Goal: Find specific page/section

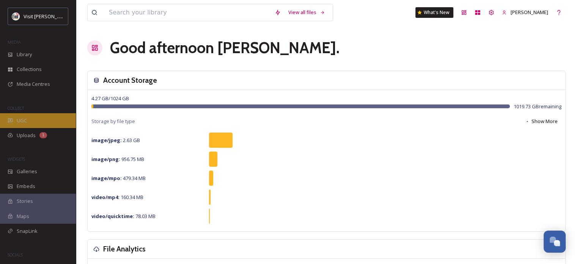
click at [24, 118] on span "UGC" at bounding box center [22, 120] width 10 height 7
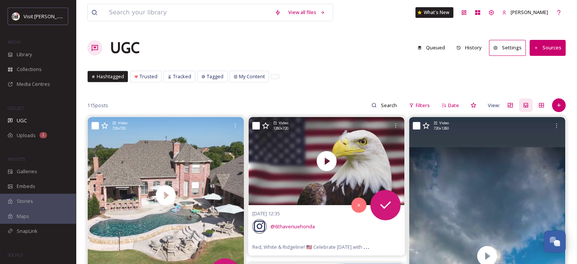
click at [548, 46] on button "Sources" at bounding box center [548, 48] width 36 height 16
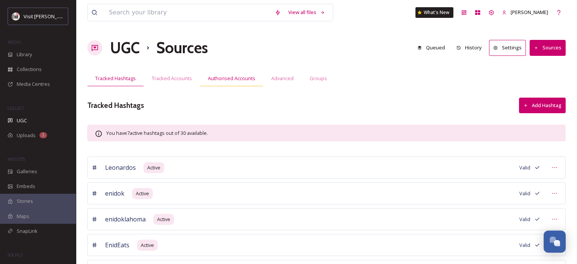
click at [218, 75] on span "Authorised Accounts" at bounding box center [231, 78] width 47 height 7
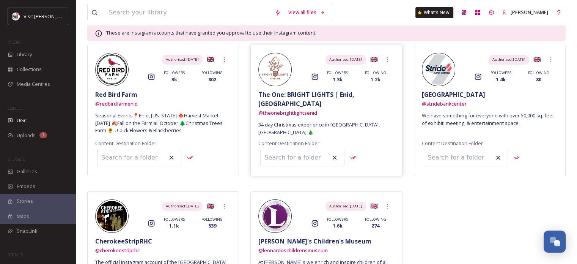
scroll to position [114, 0]
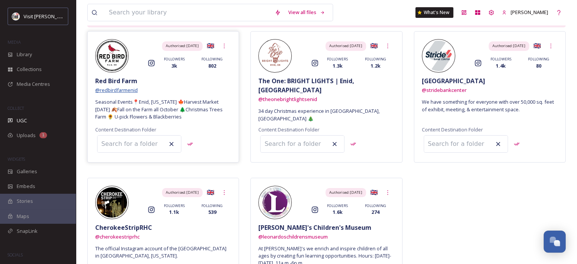
click at [115, 90] on span "@ redbirdfarmenid" at bounding box center [116, 89] width 42 height 7
